Goal: Entertainment & Leisure: Consume media (video, audio)

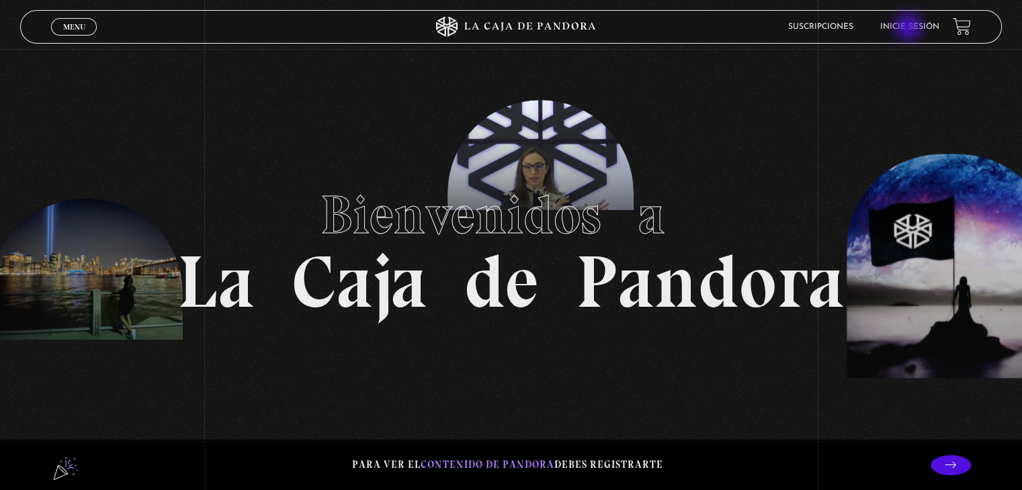
click at [910, 28] on link "Inicie sesión" at bounding box center [909, 27] width 59 height 8
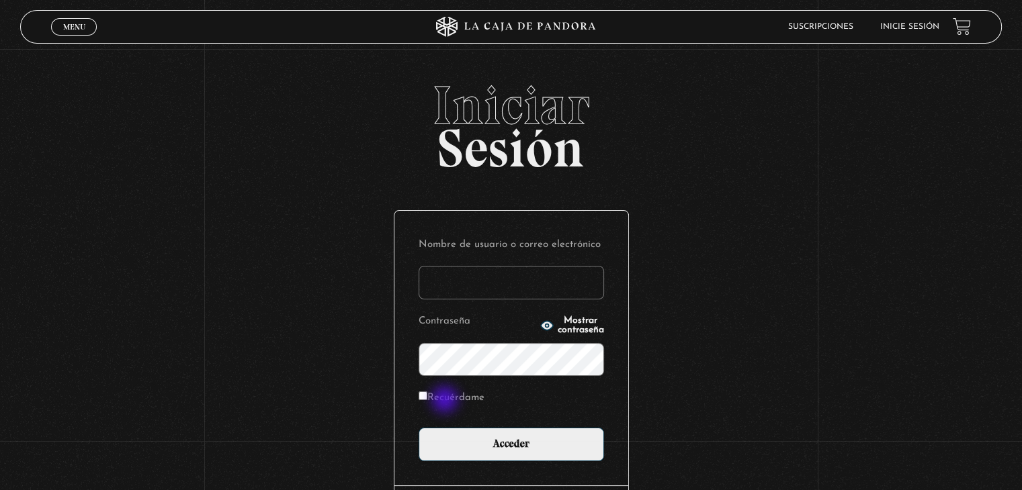
type input "tatibarrientosl@gmail.com"
click at [446, 401] on label "Recuérdame" at bounding box center [452, 398] width 66 height 21
click at [427, 400] on input "Recuérdame" at bounding box center [423, 396] width 9 height 9
checkbox input "true"
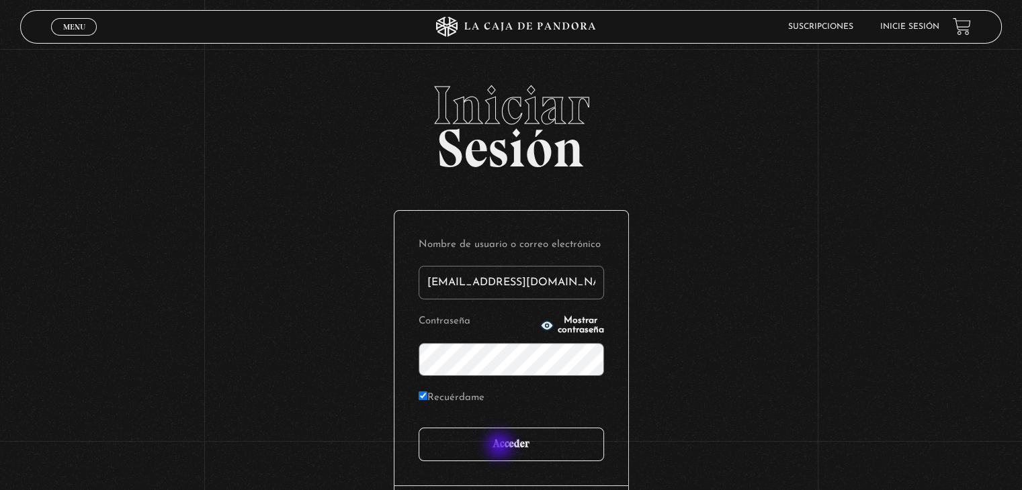
click at [501, 444] on input "Acceder" at bounding box center [511, 445] width 185 height 34
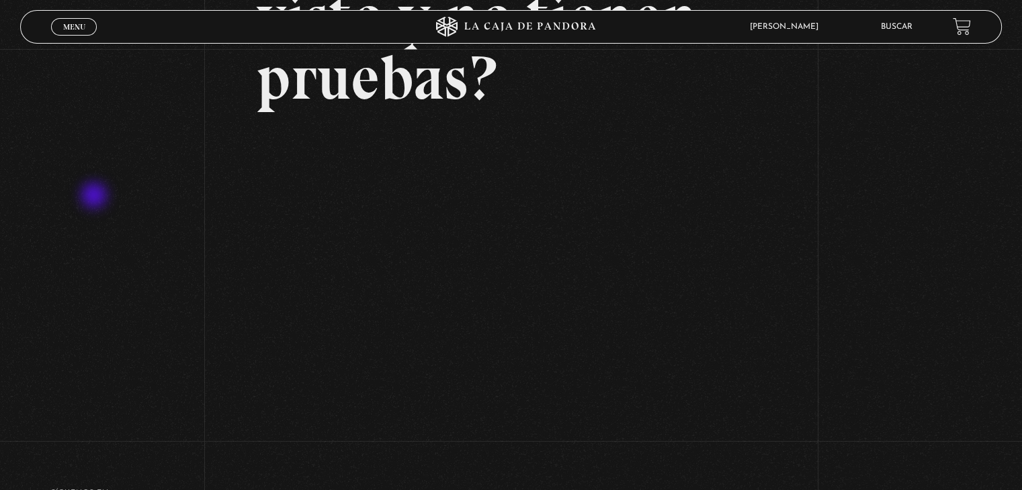
scroll to position [202, 0]
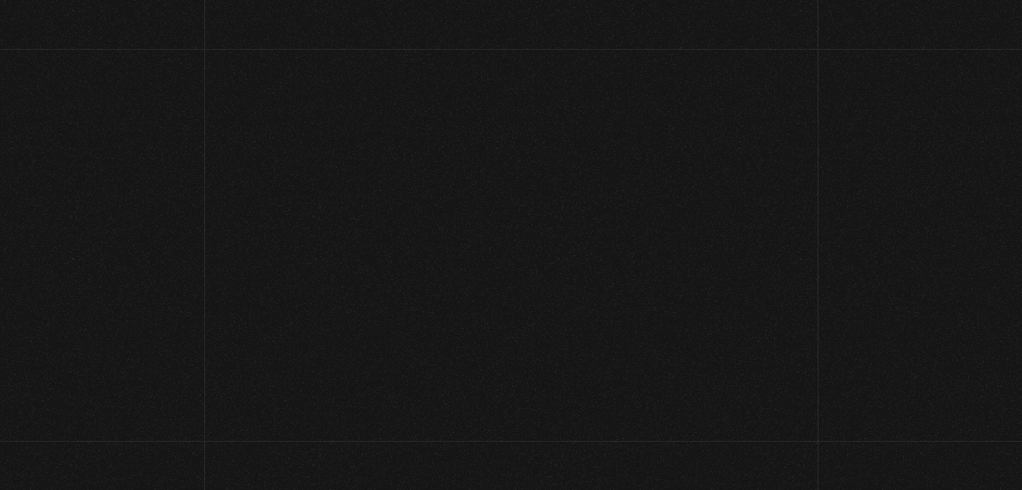
scroll to position [205, 0]
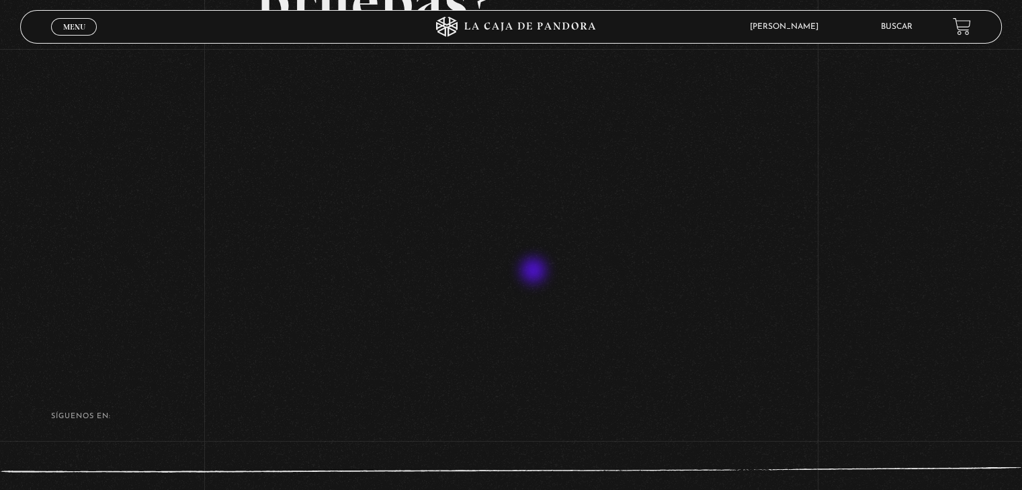
scroll to position [277, 0]
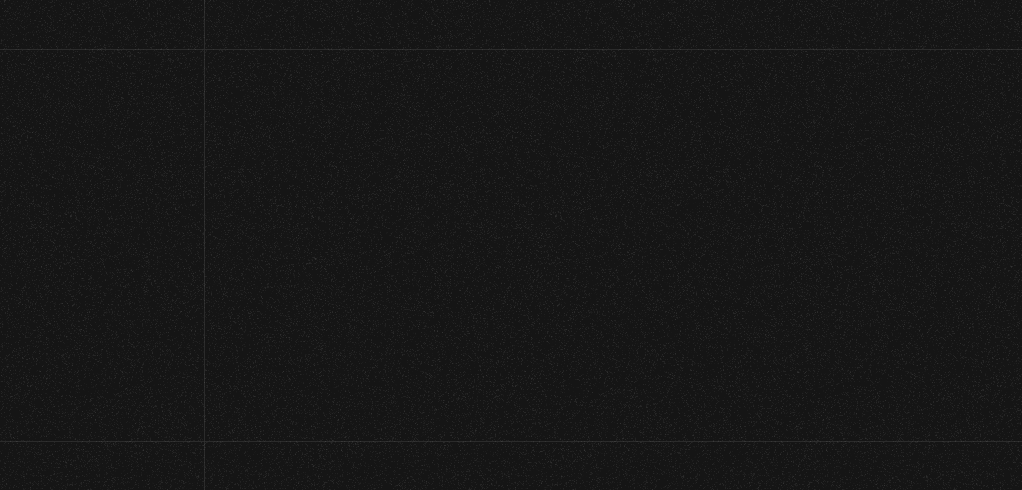
scroll to position [266, 0]
